Goal: Task Accomplishment & Management: Manage account settings

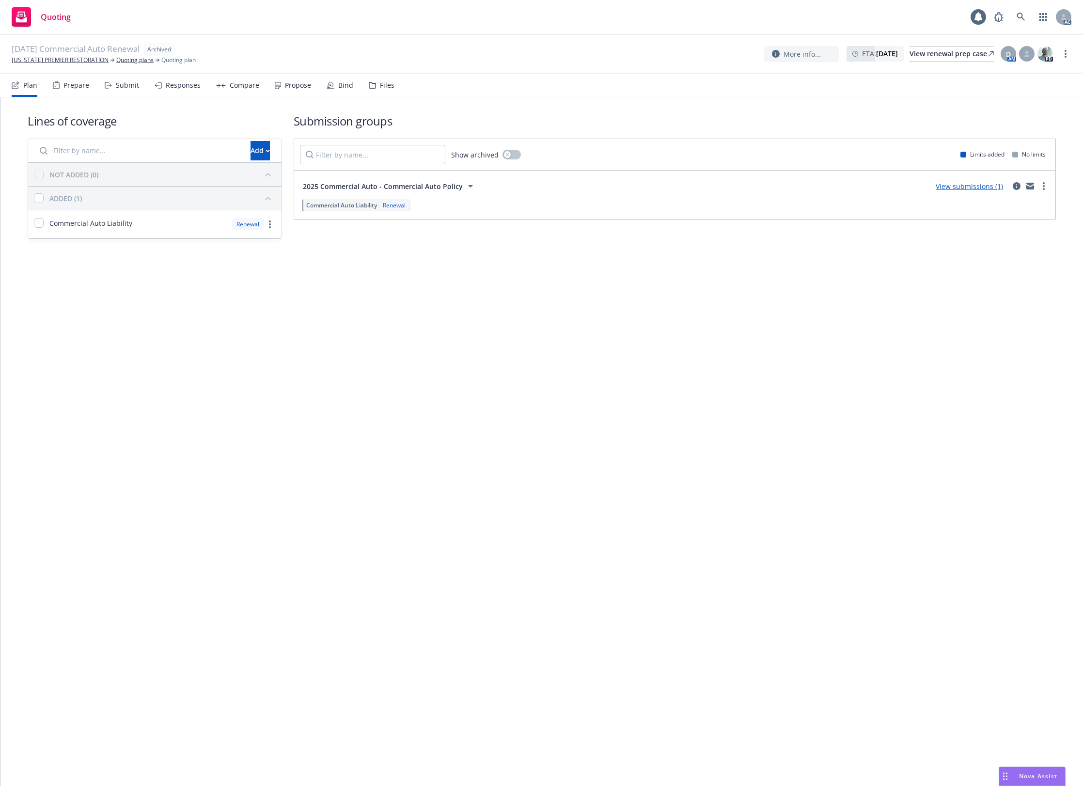
drag, startPoint x: 0, startPoint y: 0, endPoint x: 373, endPoint y: 90, distance: 384.2
click at [373, 90] on div "Files" at bounding box center [382, 85] width 26 height 23
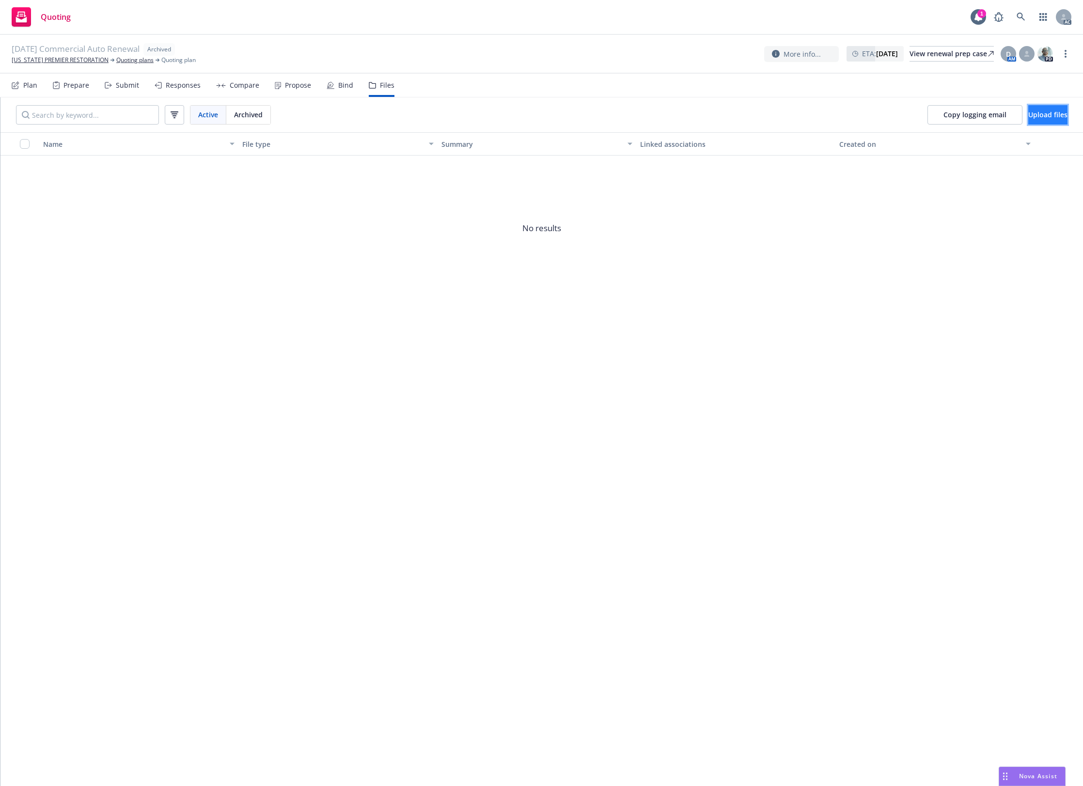
click at [1043, 110] on span "Upload files" at bounding box center [1047, 114] width 39 height 9
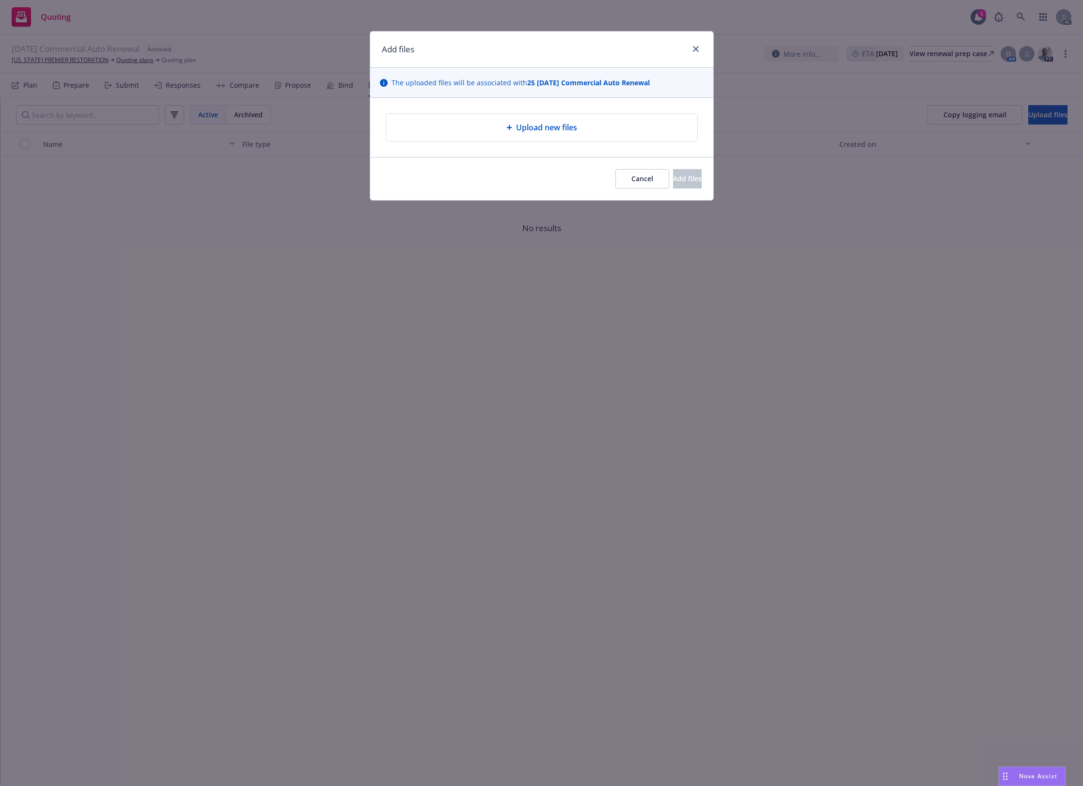
click at [506, 137] on div "Upload new files" at bounding box center [541, 127] width 311 height 27
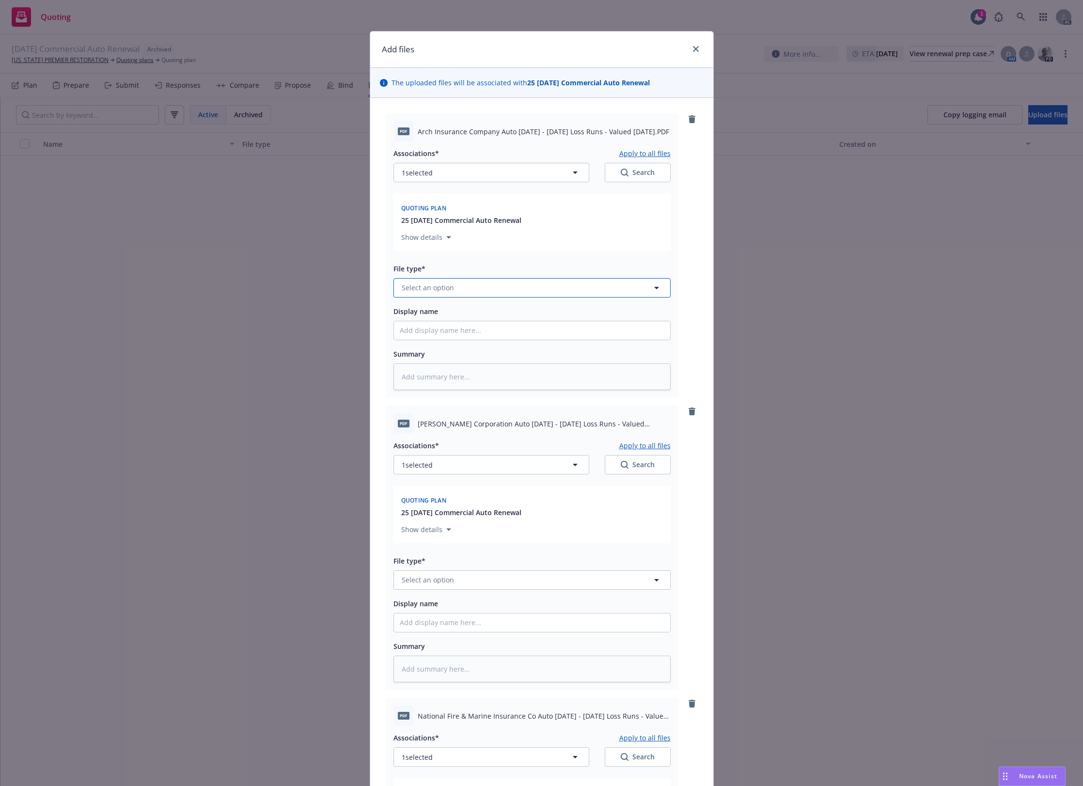
click at [426, 289] on span "Select an option" at bounding box center [428, 287] width 52 height 10
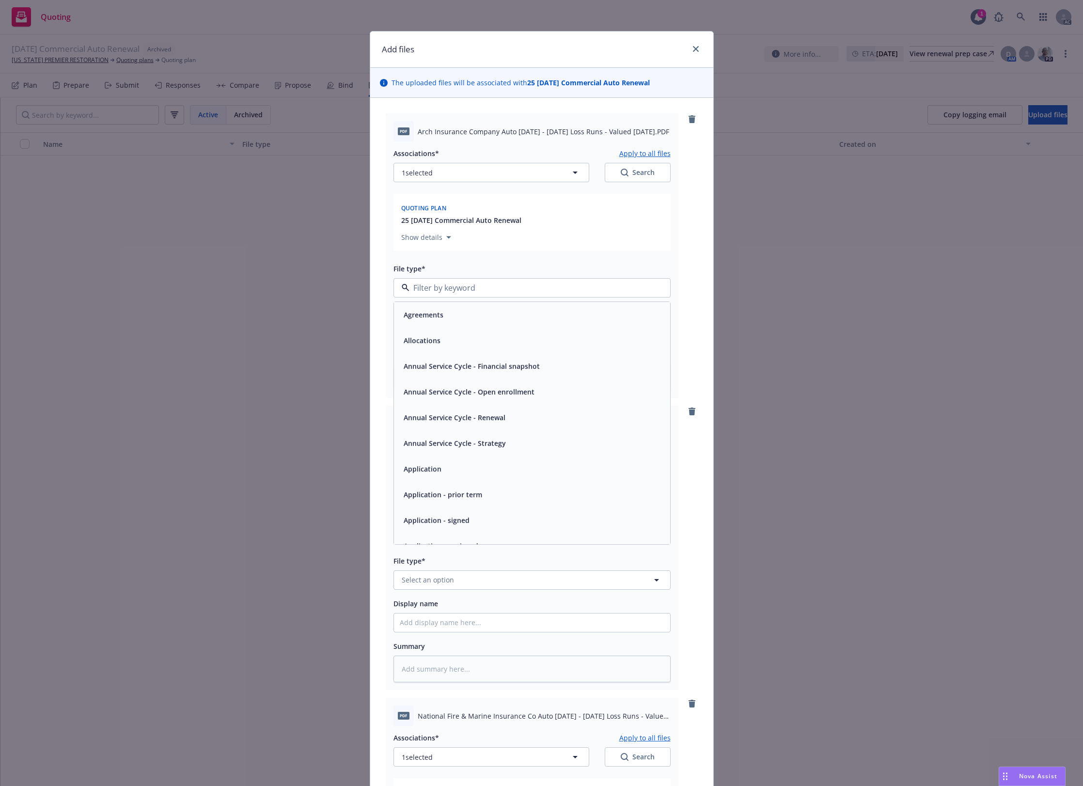
type input "`"
type textarea "x"
paste input "Loss Runs"
type input "Loss Runs"
click at [436, 313] on div "Loss Runs" at bounding box center [532, 314] width 264 height 14
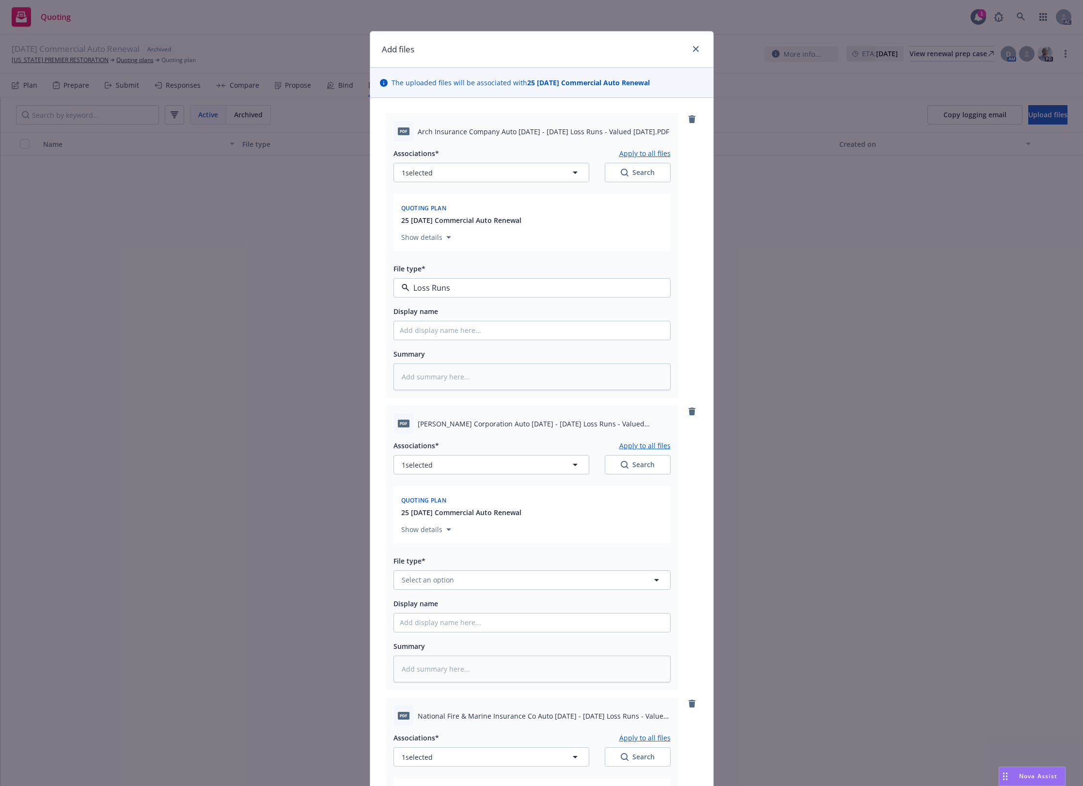
type textarea "x"
click at [453, 580] on button "Select an option" at bounding box center [531, 579] width 277 height 19
paste input "Loss Runs"
type input "Loss Runs"
click at [453, 477] on div "Loss Runs" at bounding box center [532, 476] width 264 height 14
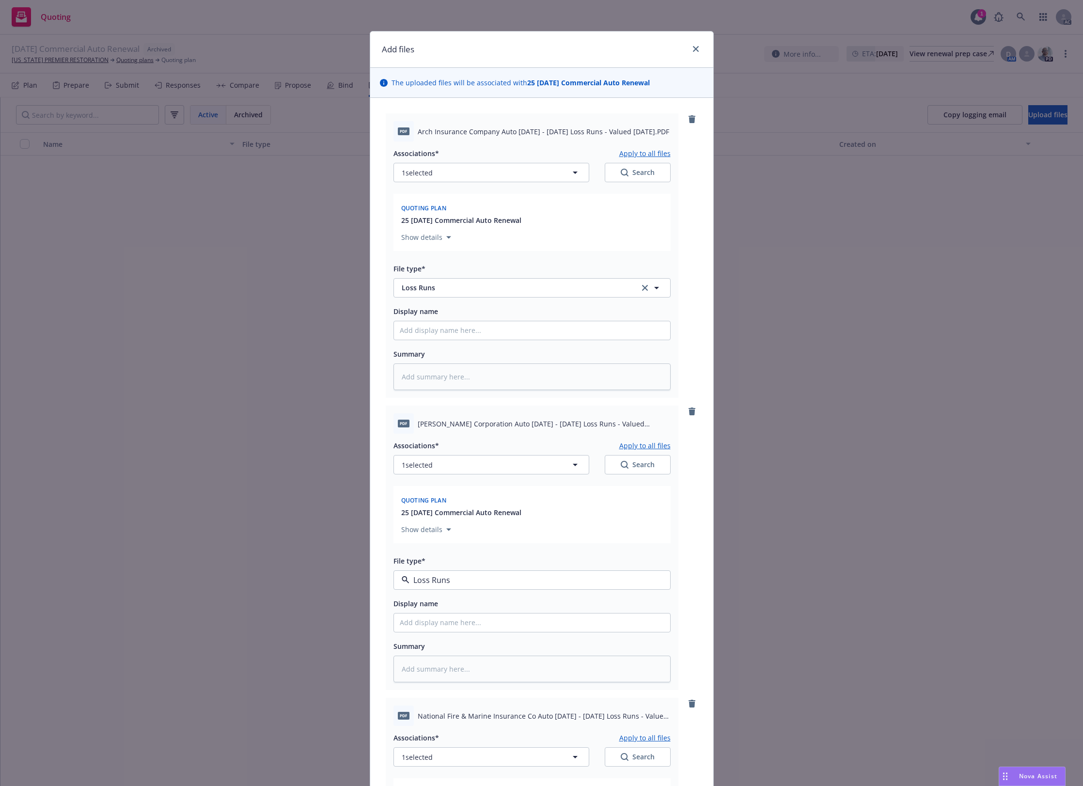
type textarea "x"
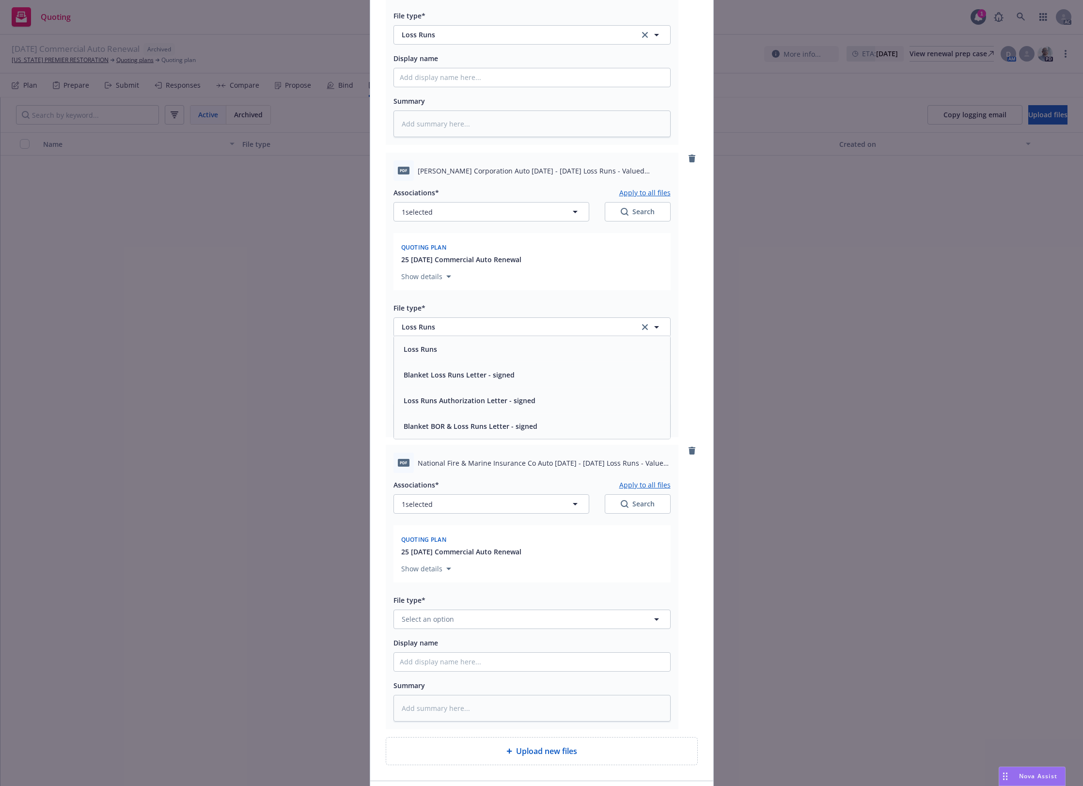
scroll to position [323, 0]
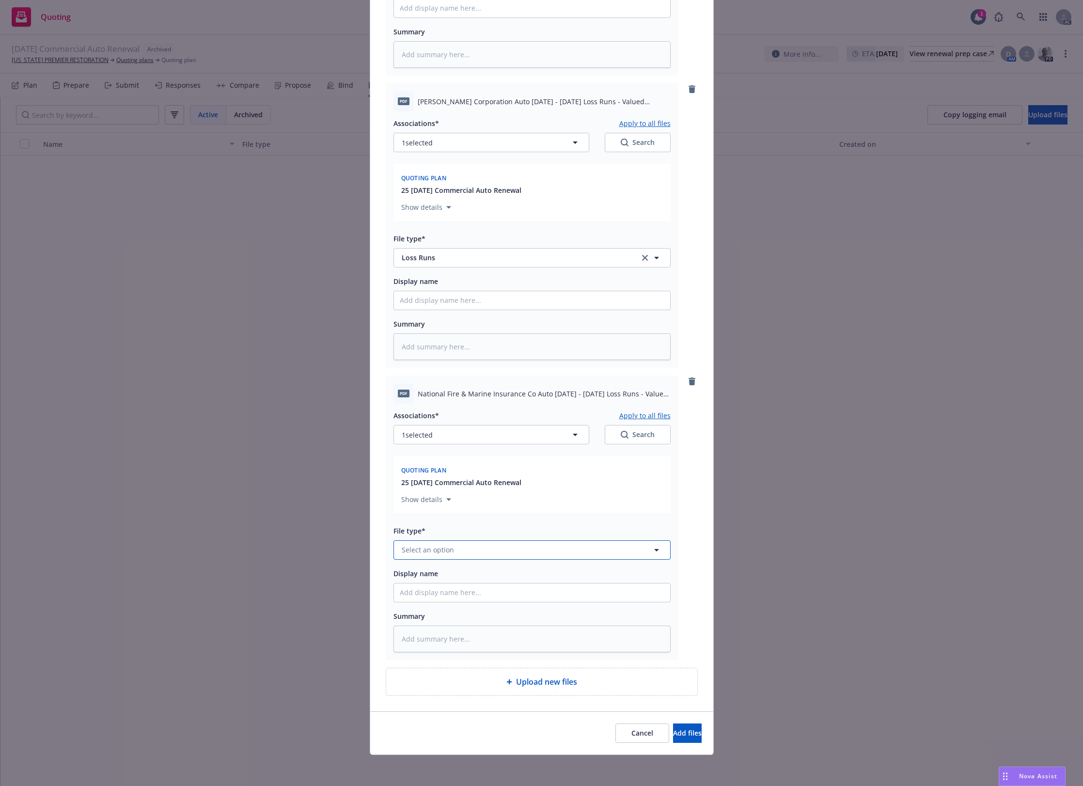
click at [417, 554] on button "Select an option" at bounding box center [531, 549] width 277 height 19
paste input "Loss Runs"
type input "Loss Runs"
click at [434, 439] on div "Loss Runs" at bounding box center [532, 446] width 264 height 14
click at [437, 429] on button "1 selected" at bounding box center [491, 434] width 196 height 19
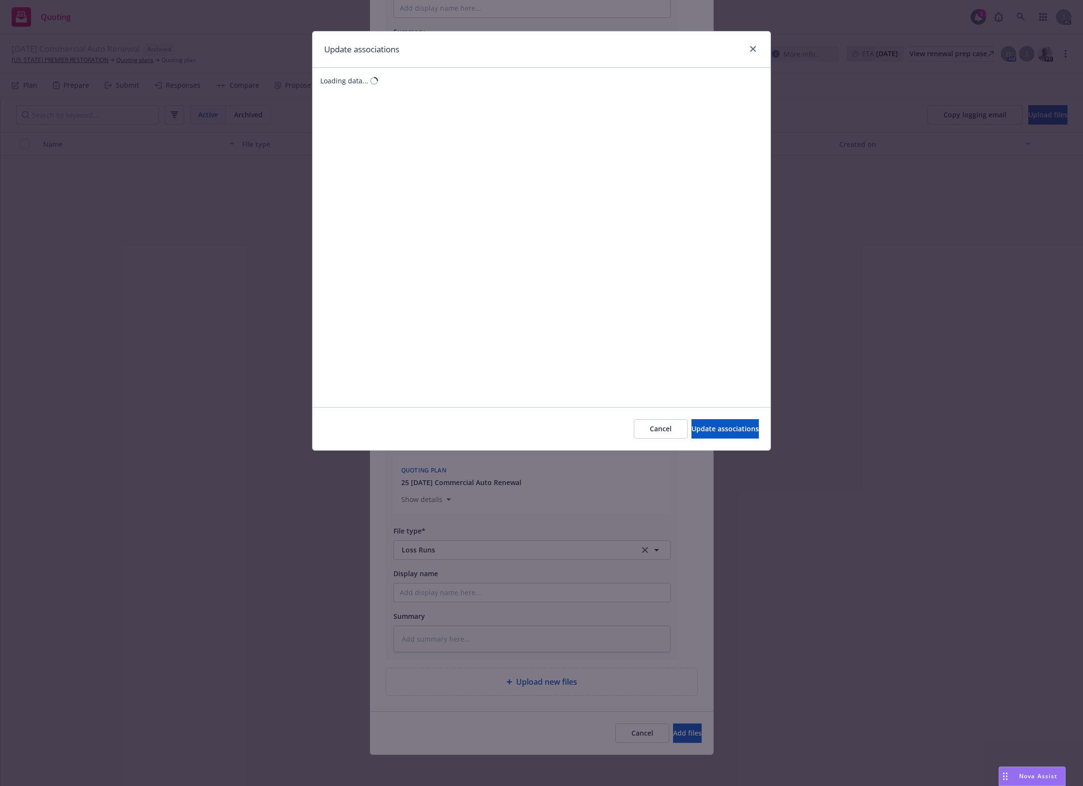
type textarea "x"
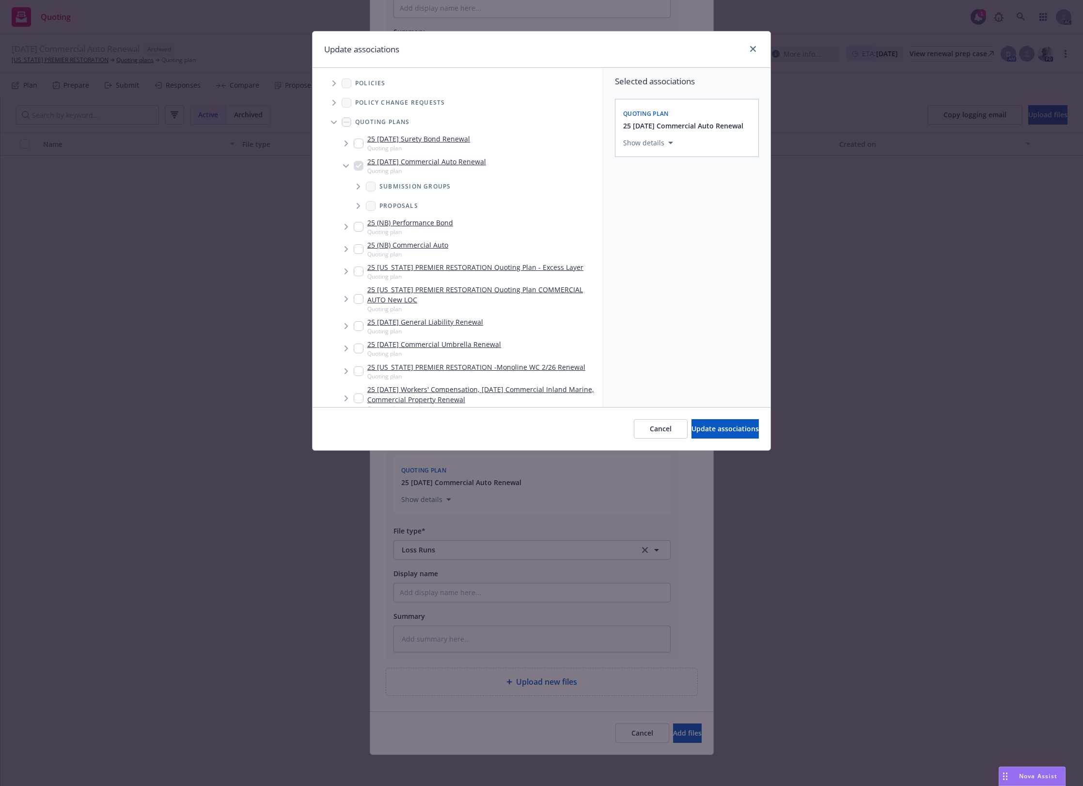
scroll to position [737, 0]
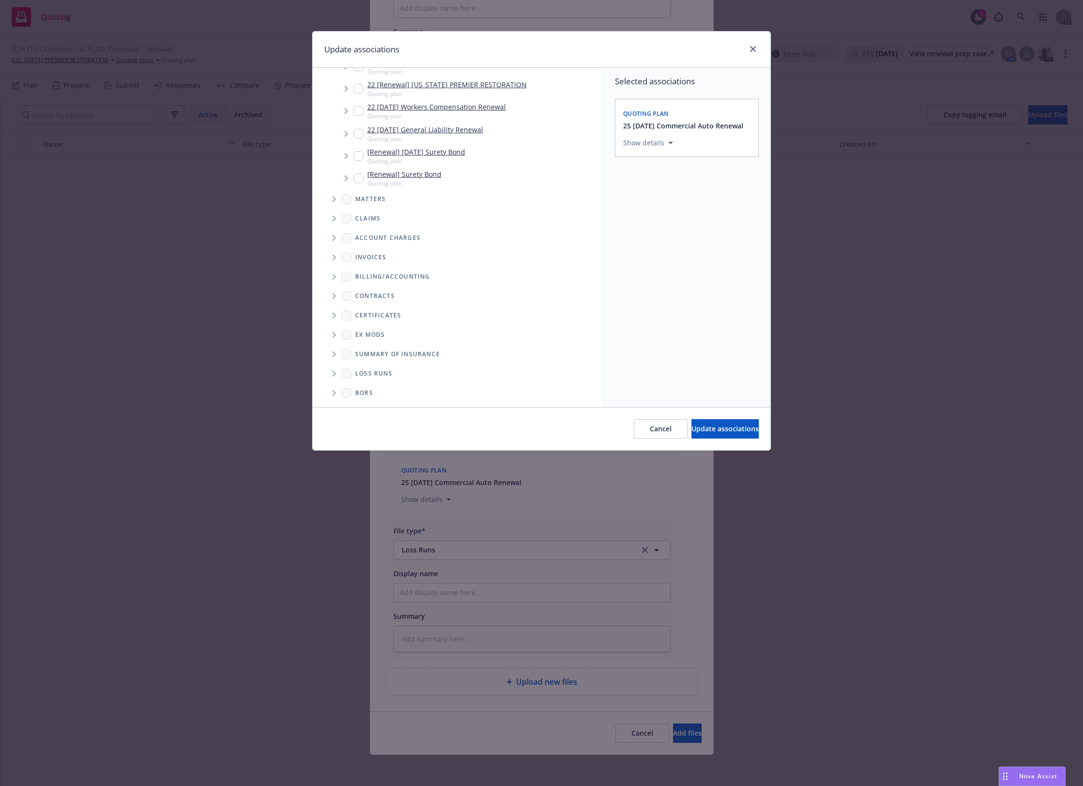
click at [332, 376] on span "Folder Tree Example" at bounding box center [334, 374] width 16 height 16
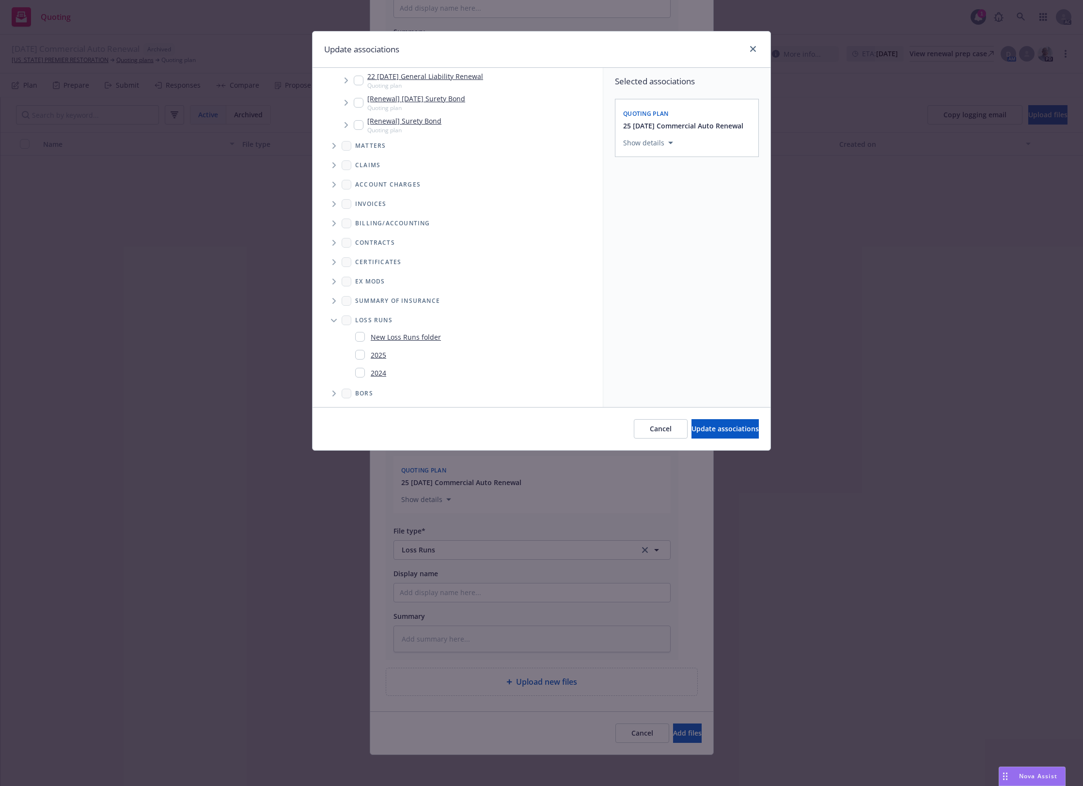
click at [380, 368] on link "2024" at bounding box center [379, 373] width 16 height 10
click at [383, 373] on link "2024" at bounding box center [379, 373] width 16 height 10
checkbox input "false"
drag, startPoint x: 382, startPoint y: 355, endPoint x: 545, endPoint y: 391, distance: 167.4
click at [382, 355] on link "2025" at bounding box center [379, 355] width 16 height 10
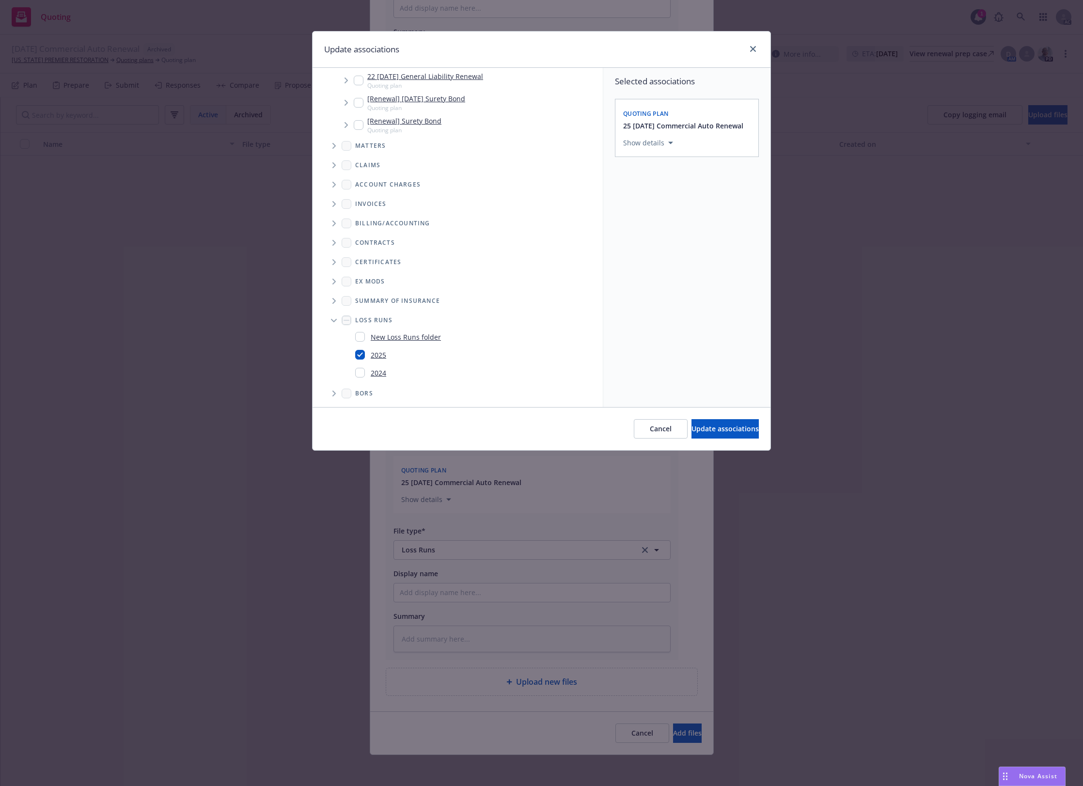
checkbox input "true"
click at [730, 429] on span "Update associations" at bounding box center [724, 428] width 67 height 9
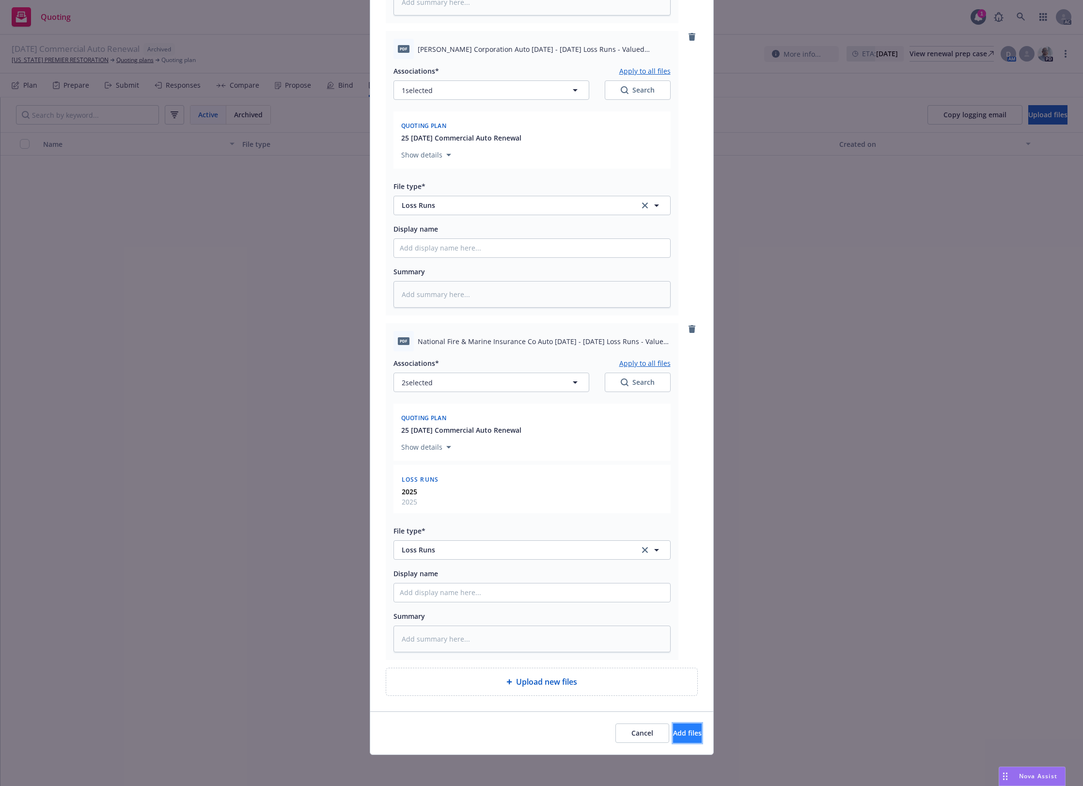
click at [673, 725] on button "Add files" at bounding box center [687, 732] width 29 height 19
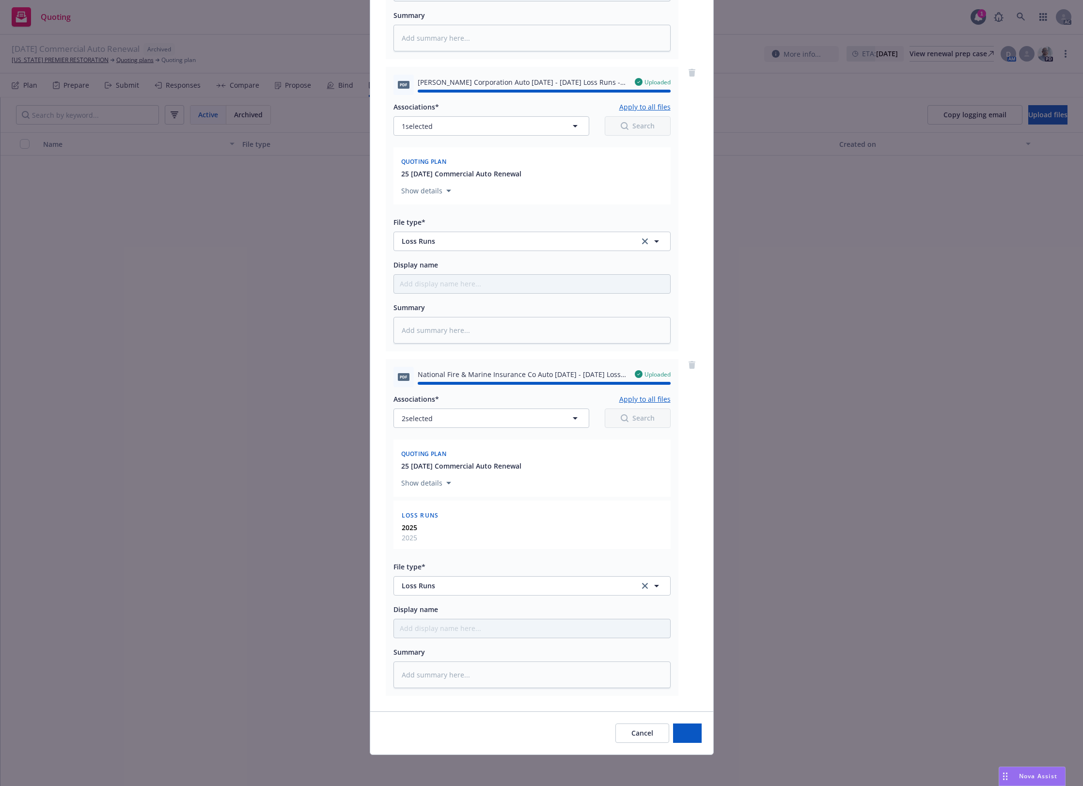
type textarea "x"
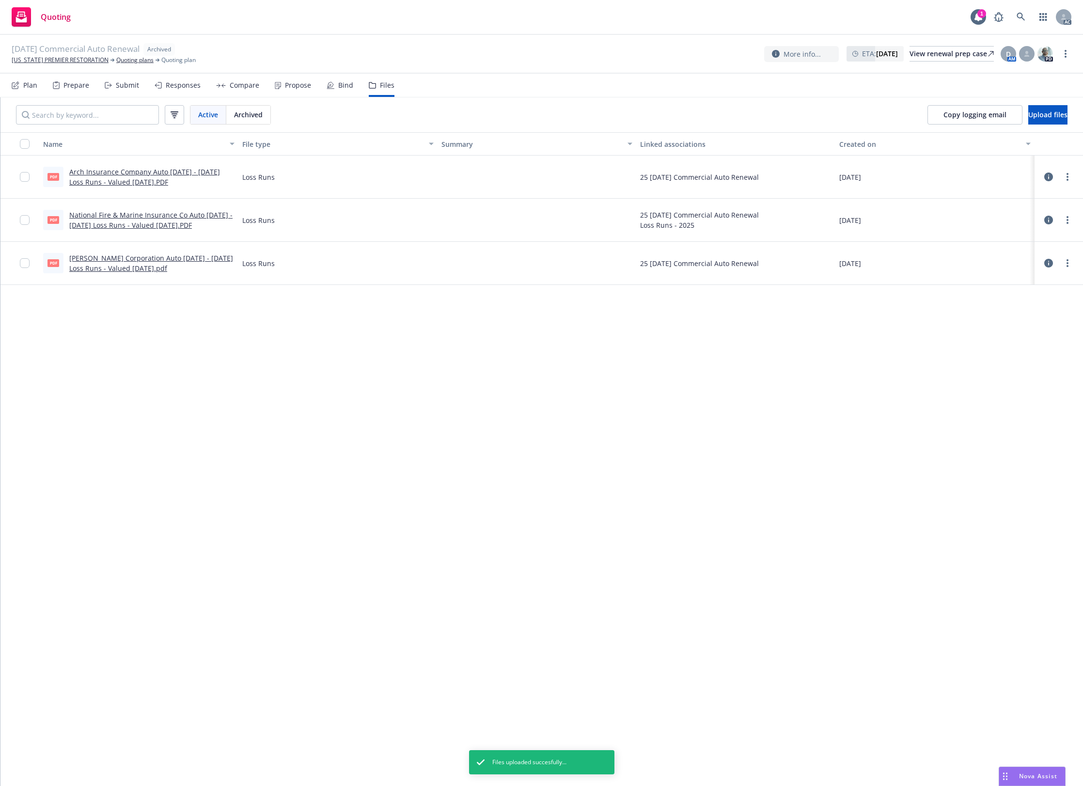
drag, startPoint x: 926, startPoint y: 395, endPoint x: 900, endPoint y: 347, distance: 54.8
click at [926, 395] on div "Name File type Summary Linked associations Created on PDF Arch Insurance Compan…" at bounding box center [541, 458] width 1082 height 653
click at [371, 455] on div "Name File type Summary Linked associations Created on PDF Arch Insurance Compan…" at bounding box center [541, 458] width 1082 height 653
